Goal: Task Accomplishment & Management: Manage account settings

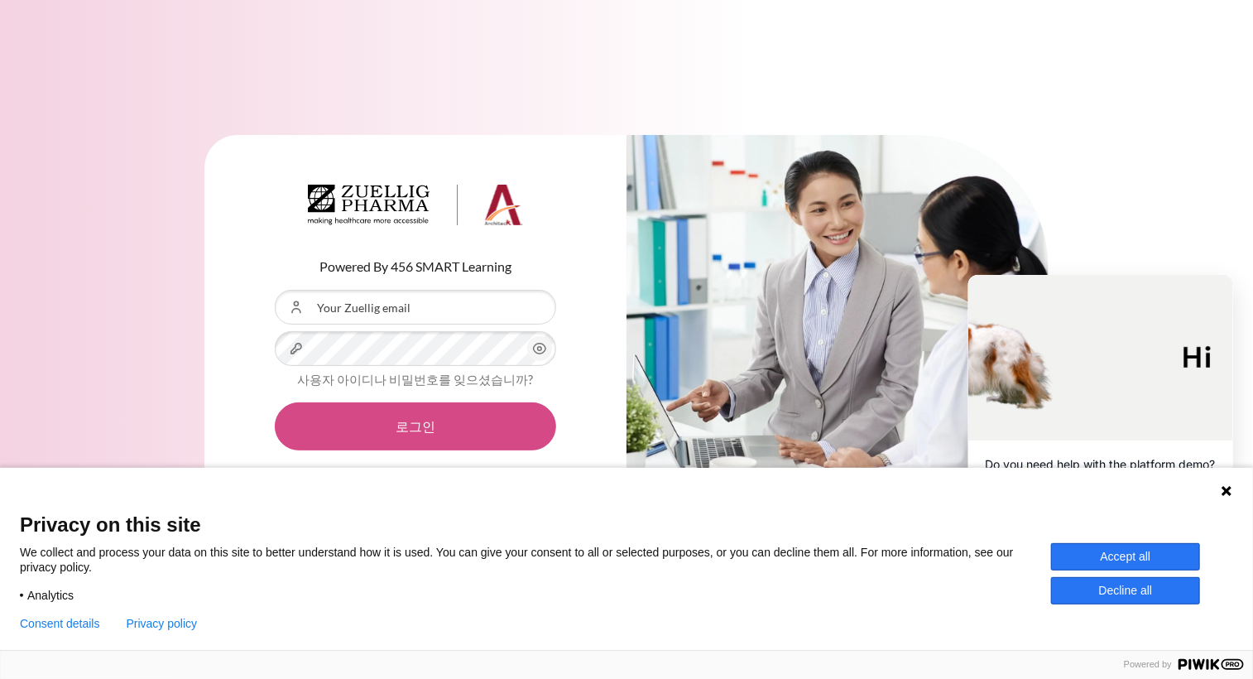
click at [400, 424] on button "로그인" at bounding box center [415, 426] width 281 height 48
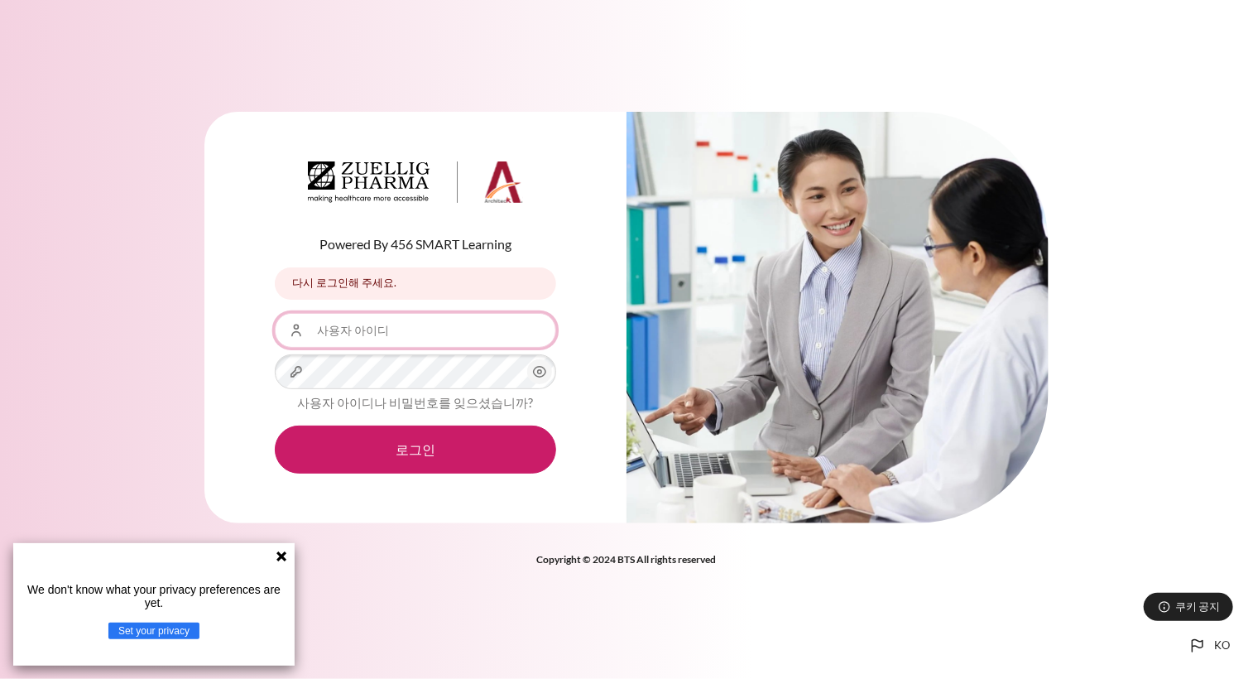
click at [366, 330] on input "사용자 아이디" at bounding box center [415, 330] width 281 height 35
type input "[EMAIL_ADDRESS][DOMAIN_NAME]"
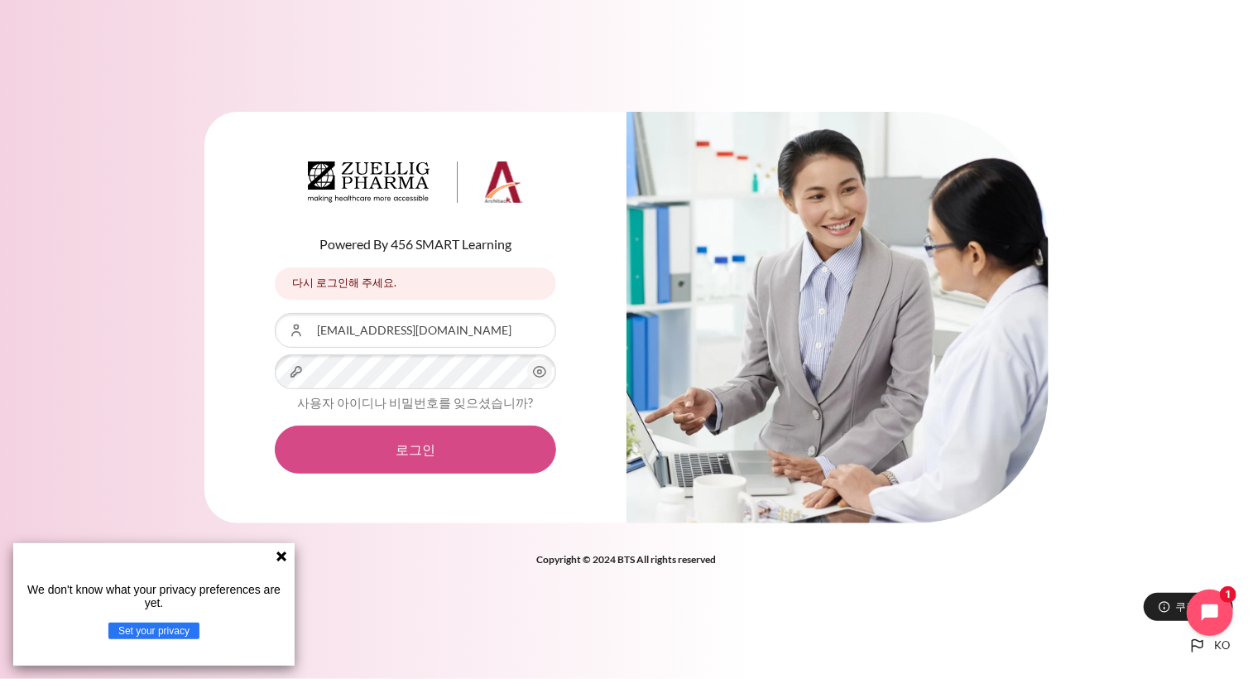
click at [387, 455] on button "로그인" at bounding box center [415, 450] width 281 height 48
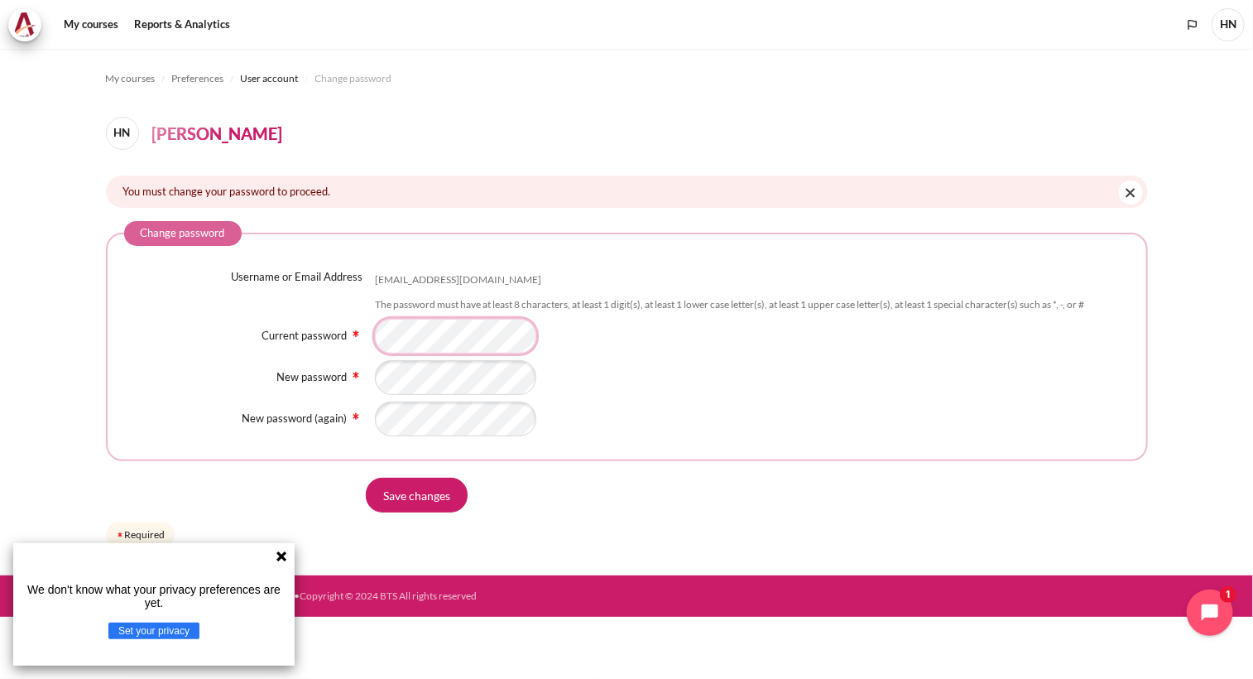
click at [329, 340] on div "Current password" at bounding box center [627, 336] width 1006 height 35
click at [434, 493] on input "Save changes" at bounding box center [417, 495] width 102 height 35
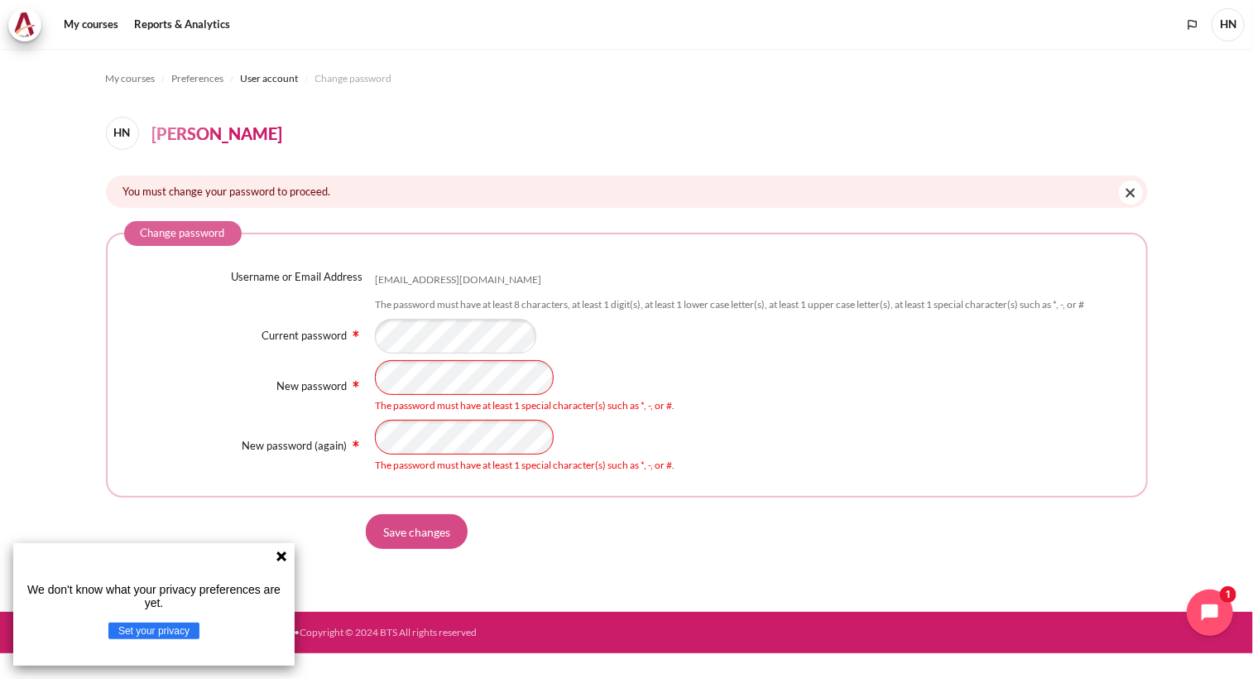
click at [404, 539] on input "Save changes" at bounding box center [417, 531] width 102 height 35
click at [187, 380] on div "New password The password must have at least 1 special character(s) such as *, …" at bounding box center [627, 386] width 1006 height 53
click at [366, 514] on input "Save changes" at bounding box center [417, 531] width 102 height 35
